Goal: Task Accomplishment & Management: Use online tool/utility

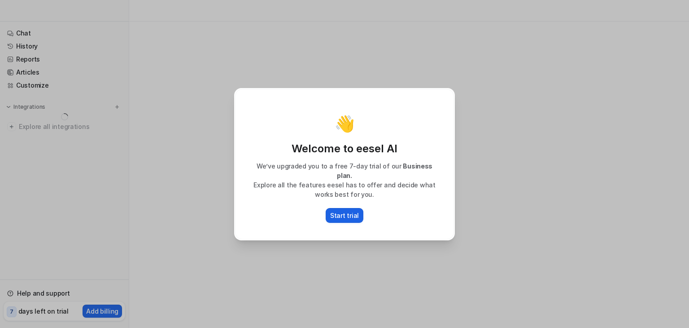
click at [355, 210] on p "Start trial" at bounding box center [344, 214] width 29 height 9
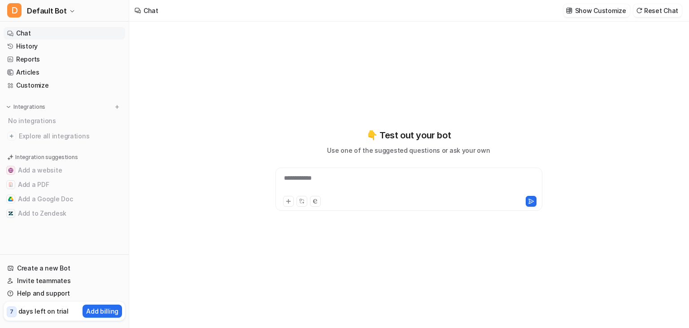
type textarea "**********"
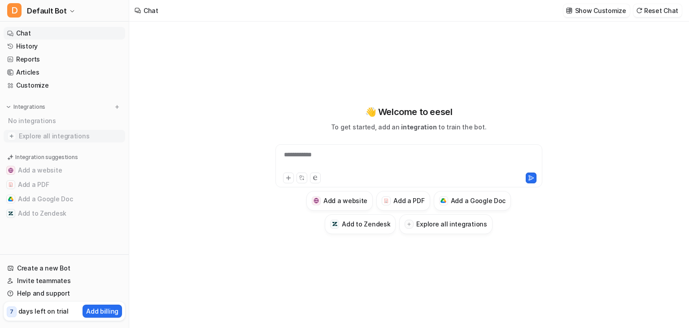
click at [30, 131] on span "Explore all integrations" at bounding box center [70, 136] width 103 height 14
